Goal: Task Accomplishment & Management: Use online tool/utility

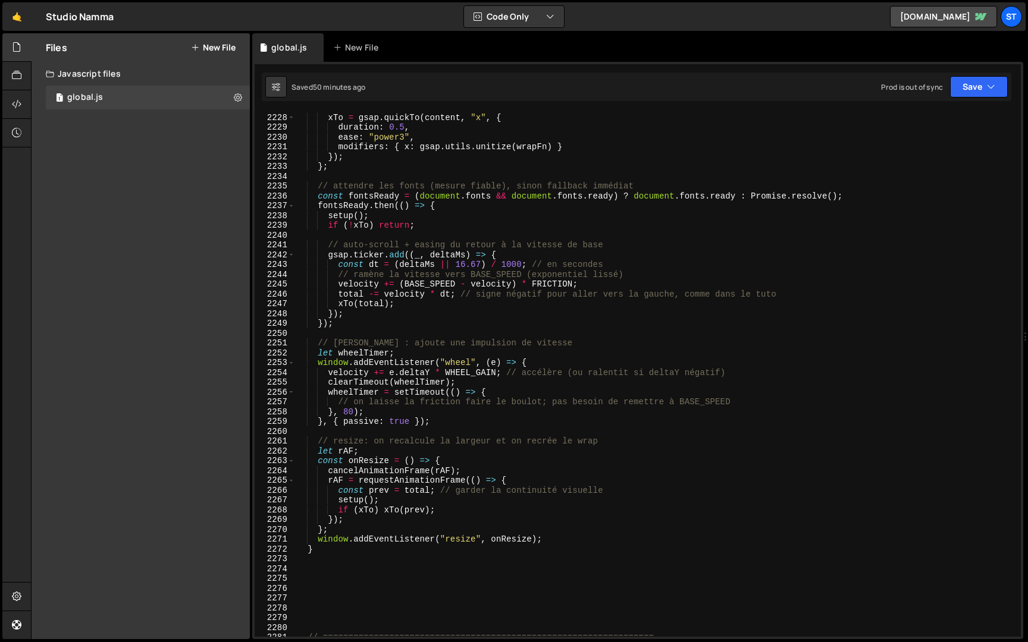
scroll to position [3058, 0]
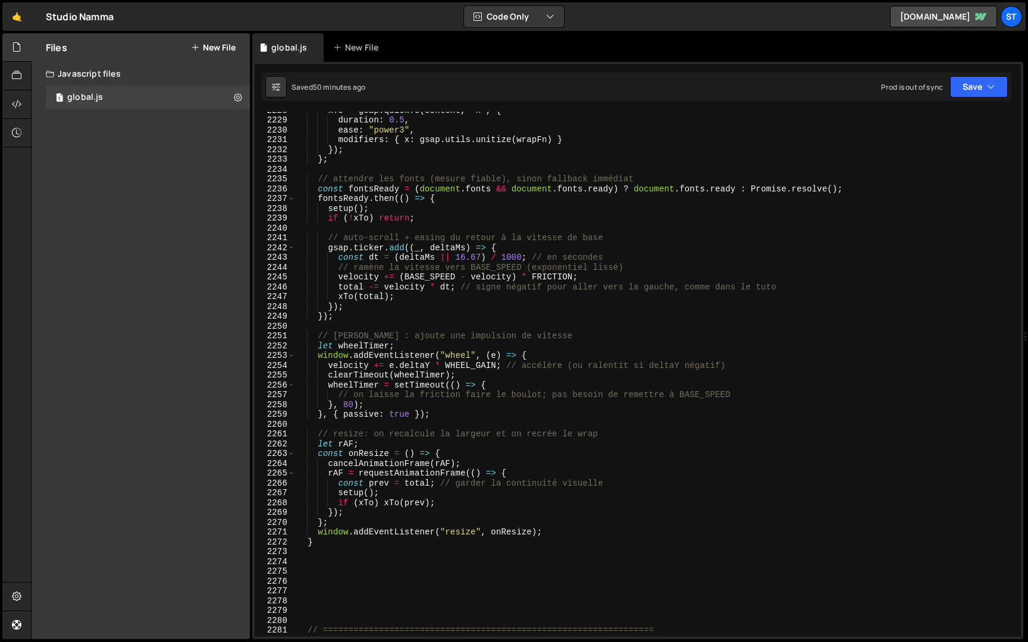
click at [331, 541] on div "xTo = gsap . quickTo ( content , "x" , { duration : 0.5 , ease : "power3" , mod…" at bounding box center [655, 377] width 721 height 545
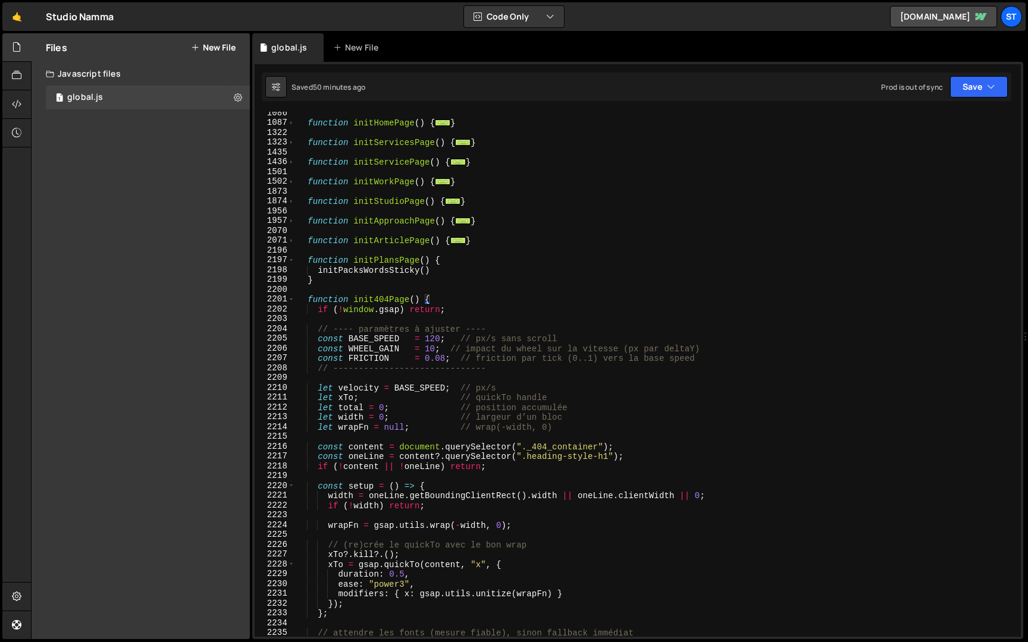
scroll to position [2580, 0]
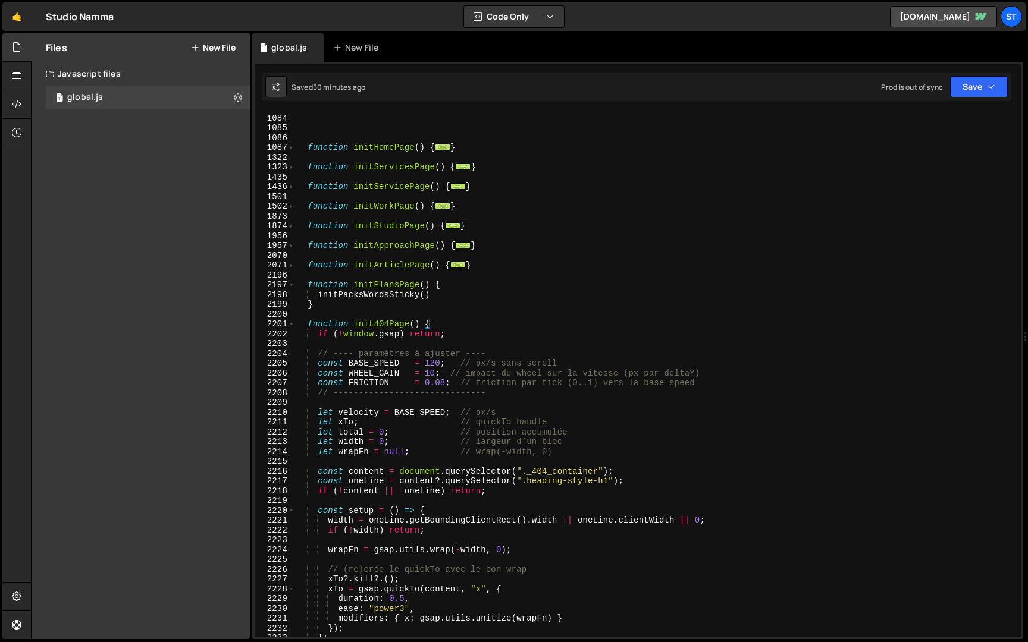
click at [309, 324] on div "function initHomePage ( ) { ... } function initServicesPage ( ) { ... } functio…" at bounding box center [655, 375] width 721 height 545
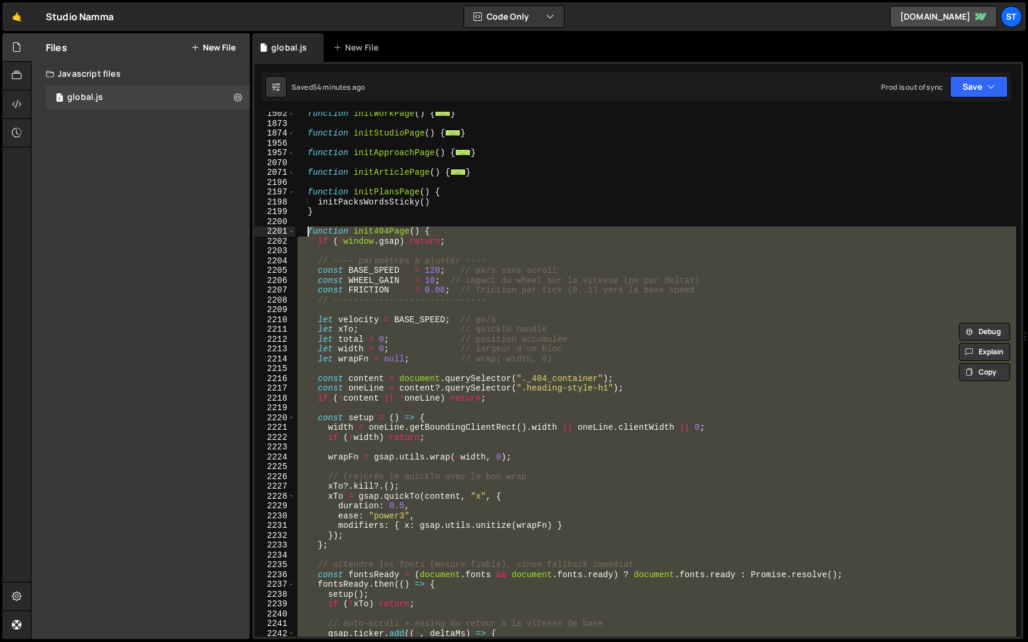
scroll to position [2682, 0]
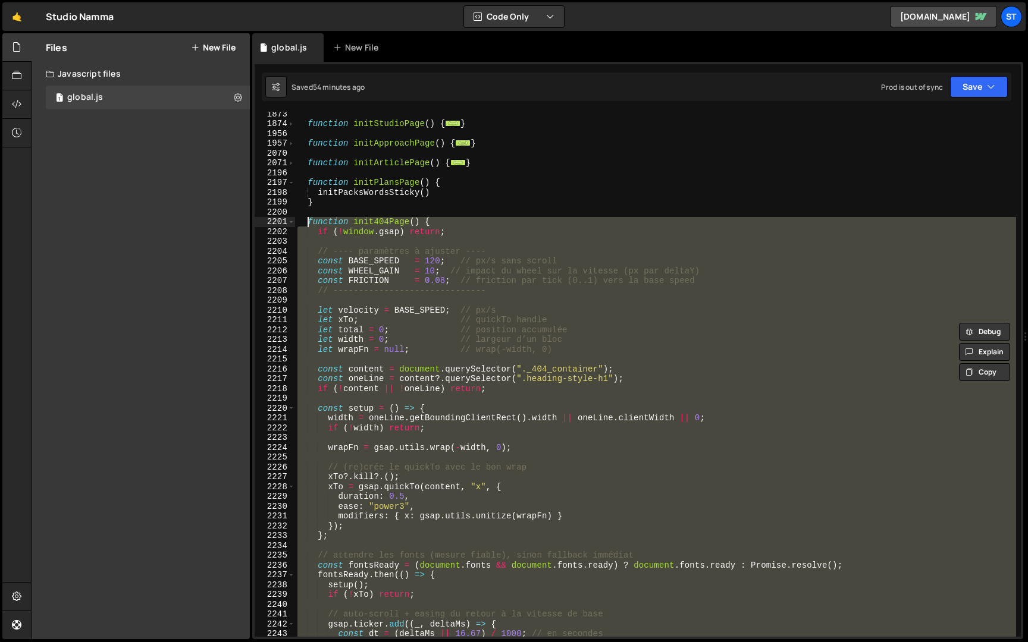
click at [319, 410] on div "function initStudioPage ( ) { ... } function initApproachPage ( ) { ... } funct…" at bounding box center [655, 374] width 721 height 525
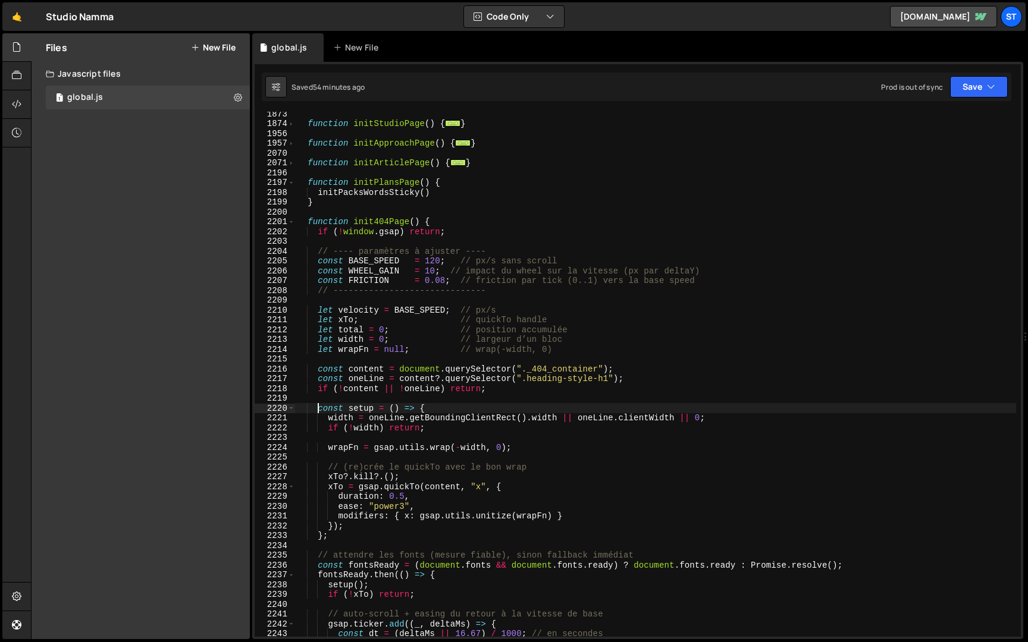
click at [332, 535] on div "function initStudioPage ( ) { ... } function initApproachPage ( ) { ... } funct…" at bounding box center [655, 381] width 721 height 545
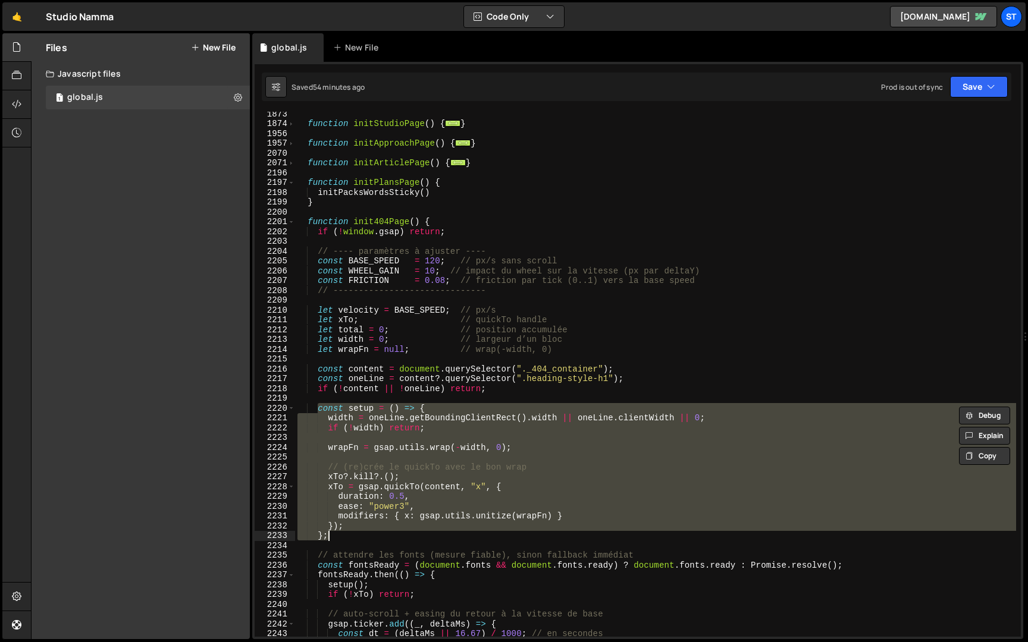
paste textarea
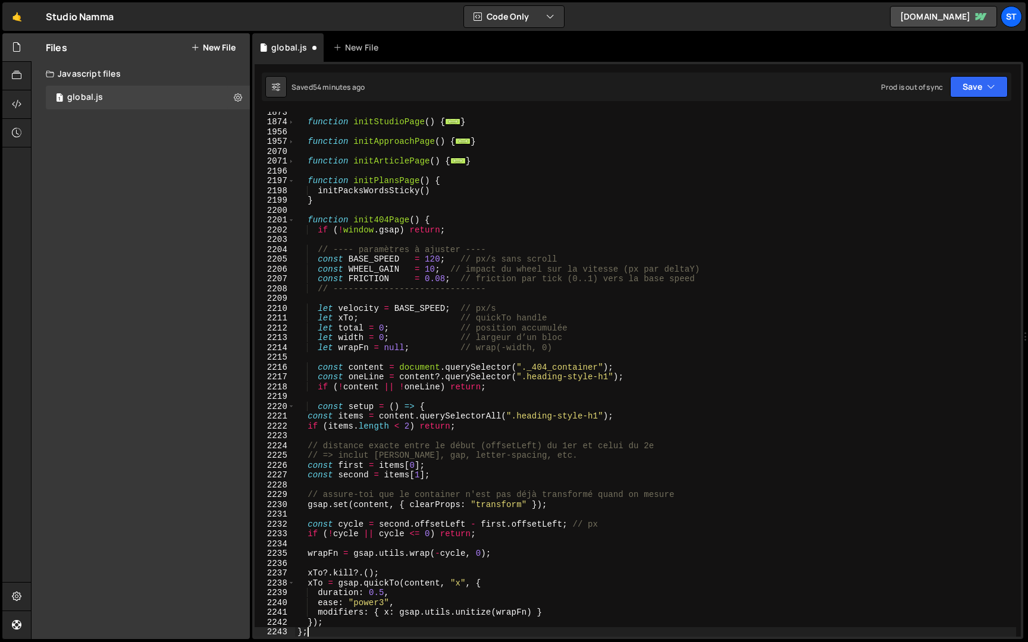
click at [309, 418] on div "function initStudioPage ( ) { ... } function initApproachPage ( ) { ... } funct…" at bounding box center [655, 379] width 721 height 545
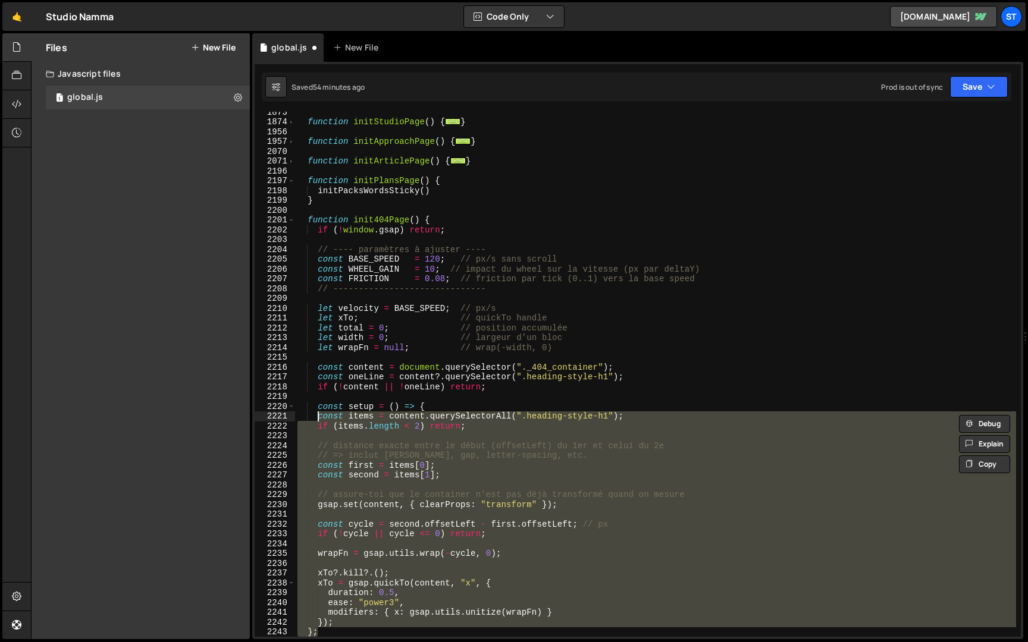
type textarea "const items = content.querySelectorAll(".heading-style-h1"); if (items.length <…"
click at [983, 96] on button "Save" at bounding box center [979, 86] width 58 height 21
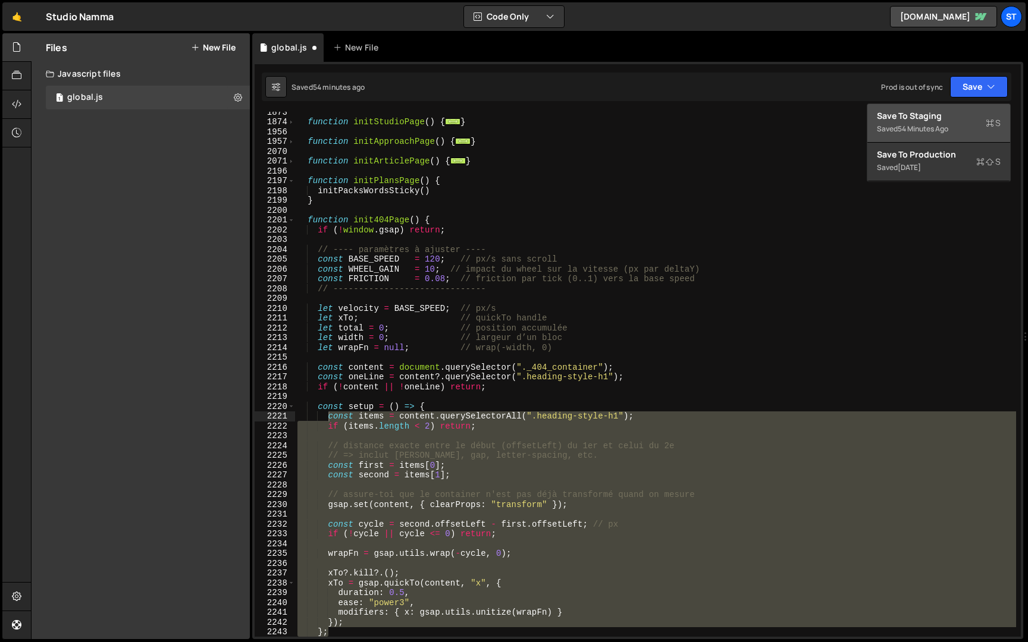
click at [953, 124] on div "Saved 54 minutes ago" at bounding box center [939, 129] width 124 height 14
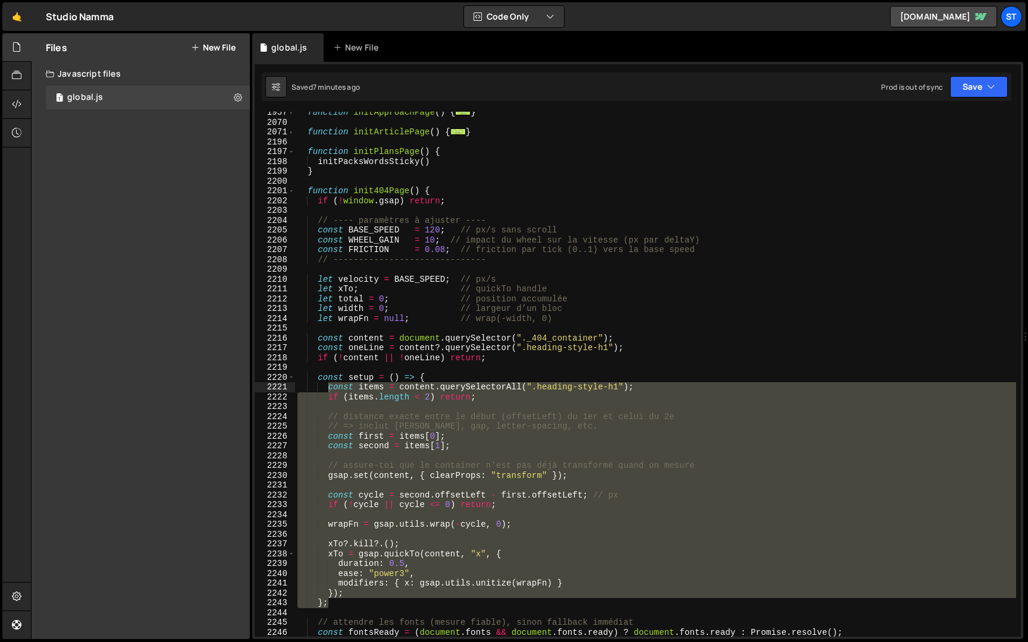
scroll to position [2721, 0]
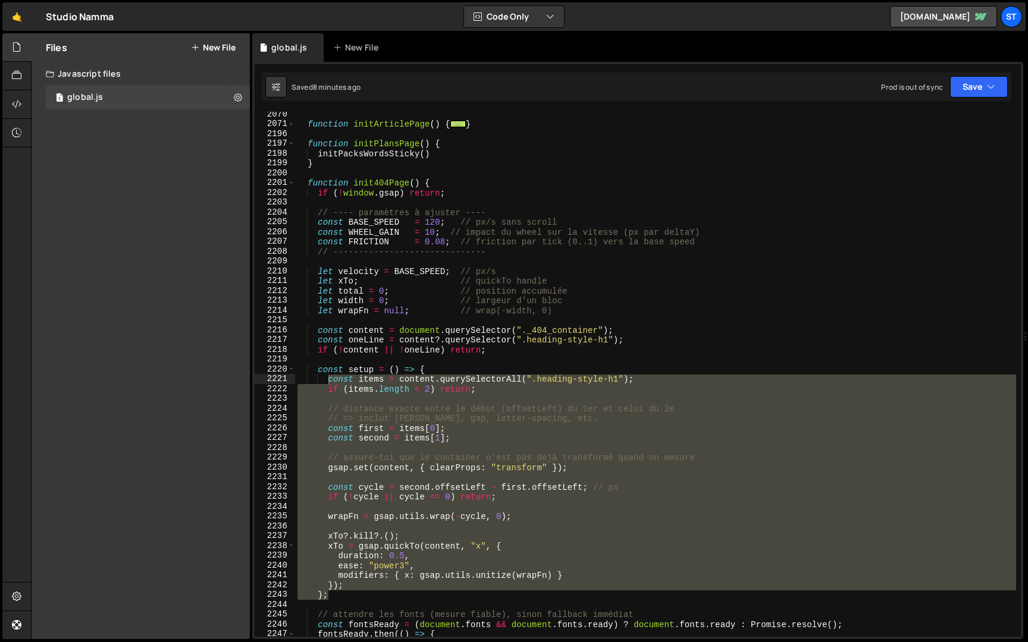
click at [340, 600] on div "function initArticlePage ( ) { ... } function initPlansPage ( ) { initPacksWord…" at bounding box center [655, 381] width 721 height 545
drag, startPoint x: 338, startPoint y: 596, endPoint x: 319, endPoint y: 372, distance: 225.1
click at [319, 372] on div "function initArticlePage ( ) { ... } function initPlansPage ( ) { initPacksWord…" at bounding box center [655, 381] width 721 height 545
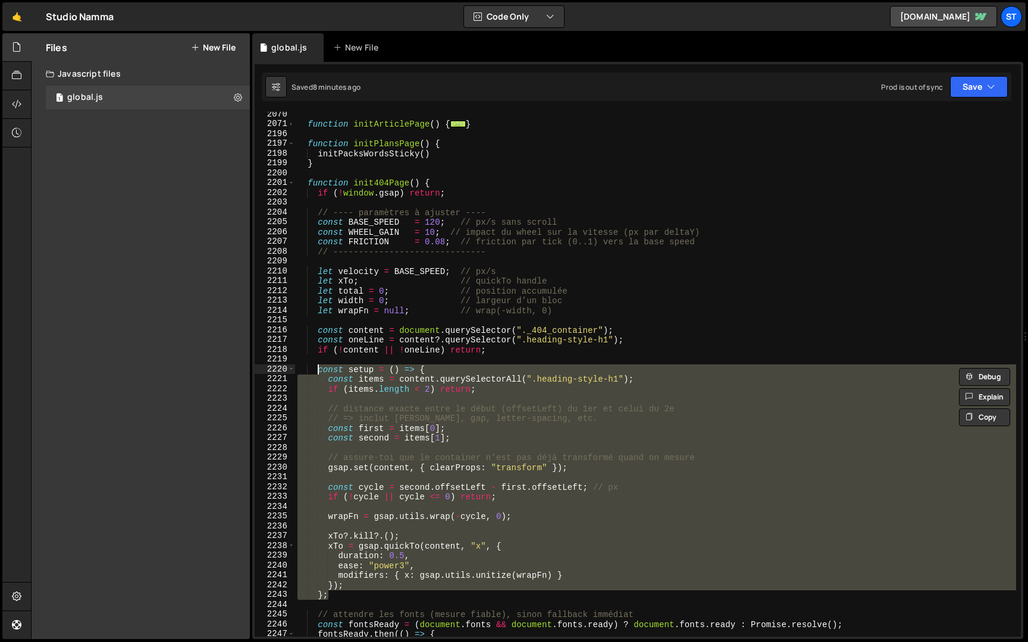
paste textarea "}"
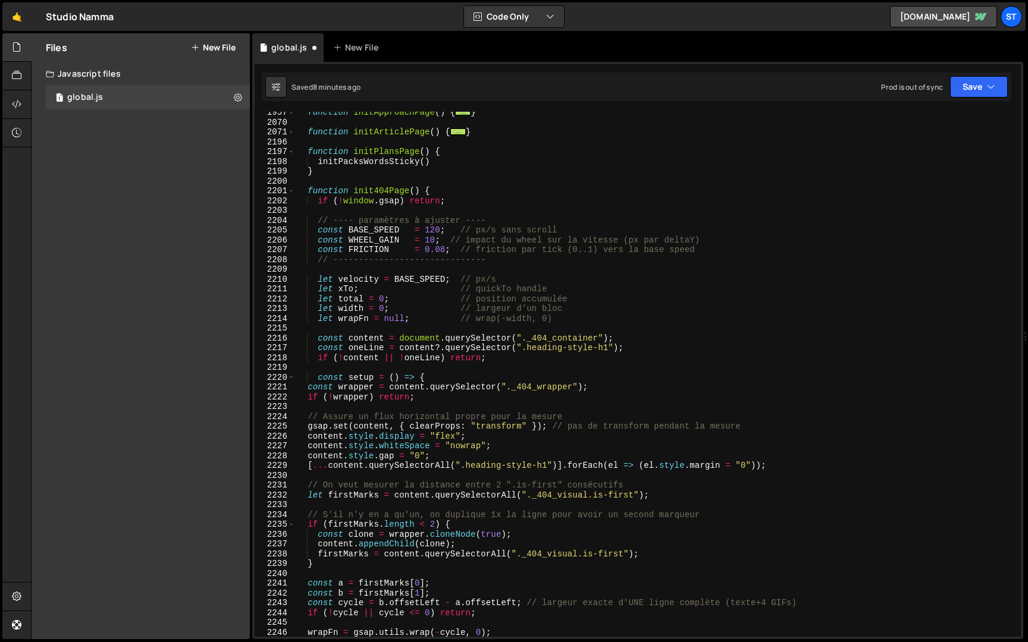
scroll to position [2709, 0]
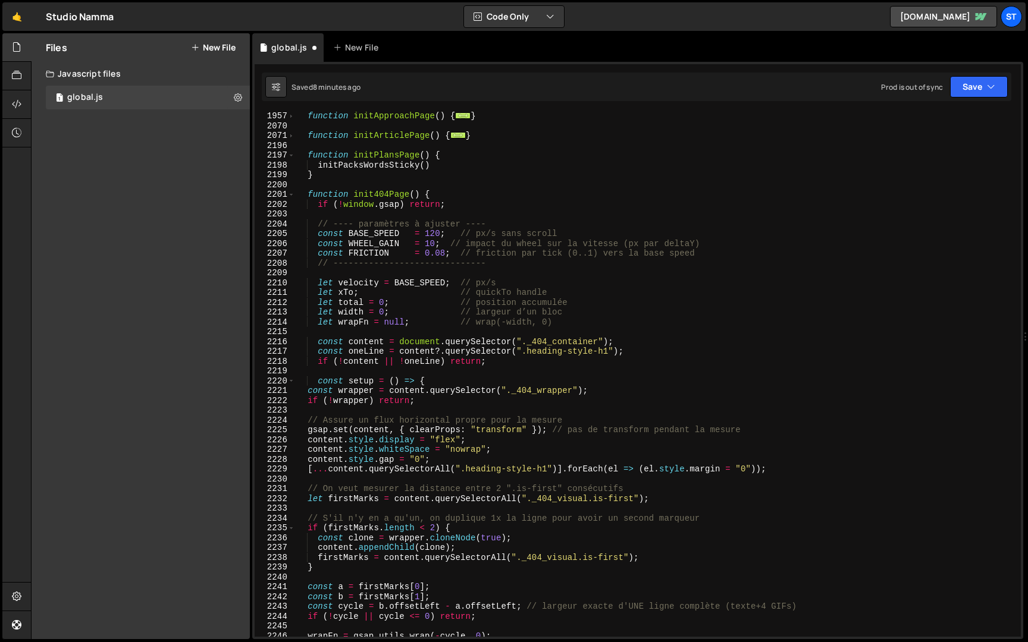
click at [344, 392] on div "function initApproachPage ( ) { ... } function initArticlePage ( ) { ... } func…" at bounding box center [655, 383] width 721 height 545
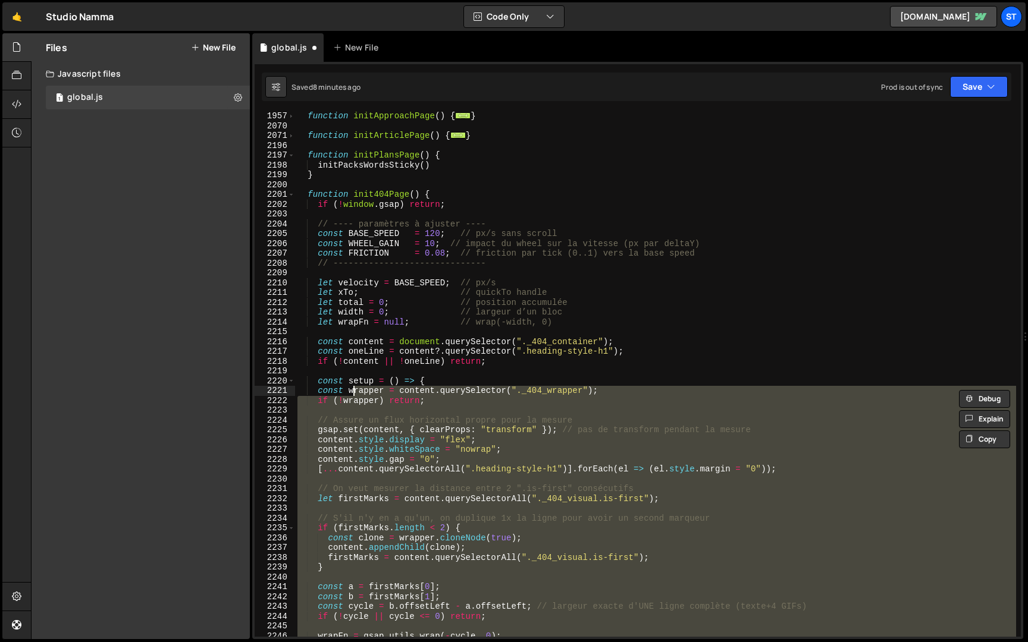
type textarea "const wrapper = content.querySelector("._404_wrapper"); if (!wrapper) return;"
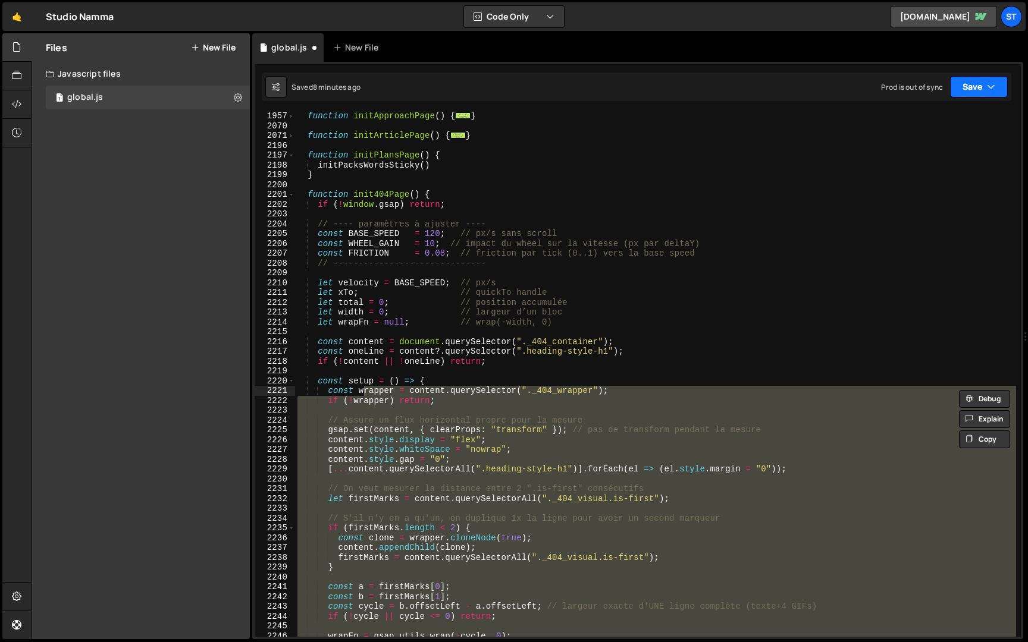
click at [999, 84] on button "Save" at bounding box center [979, 86] width 58 height 21
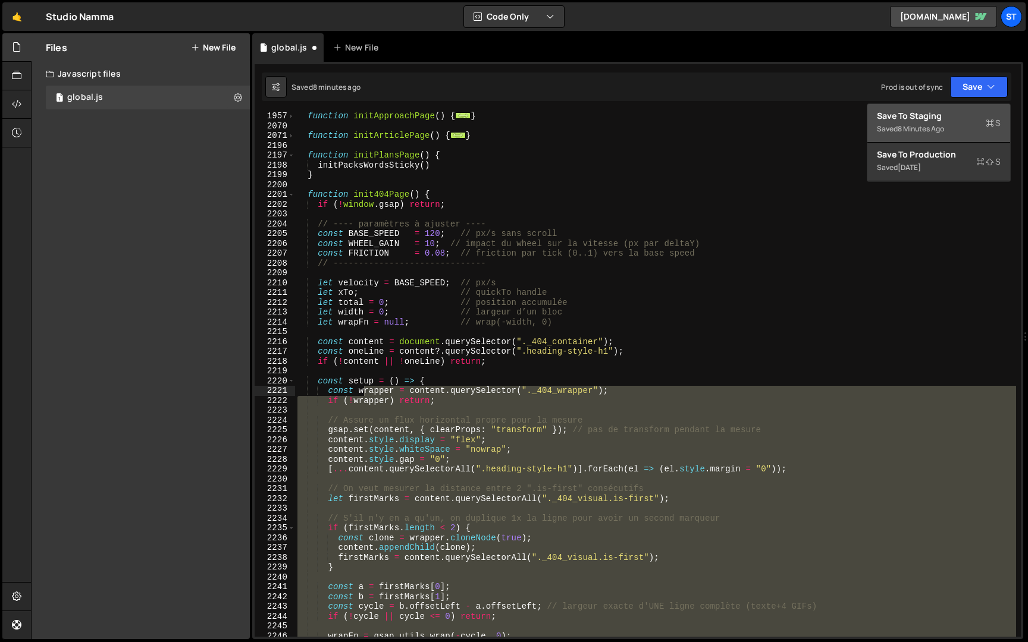
click at [971, 129] on div "Saved 8 minutes ago" at bounding box center [939, 129] width 124 height 14
